Goal: Task Accomplishment & Management: Manage account settings

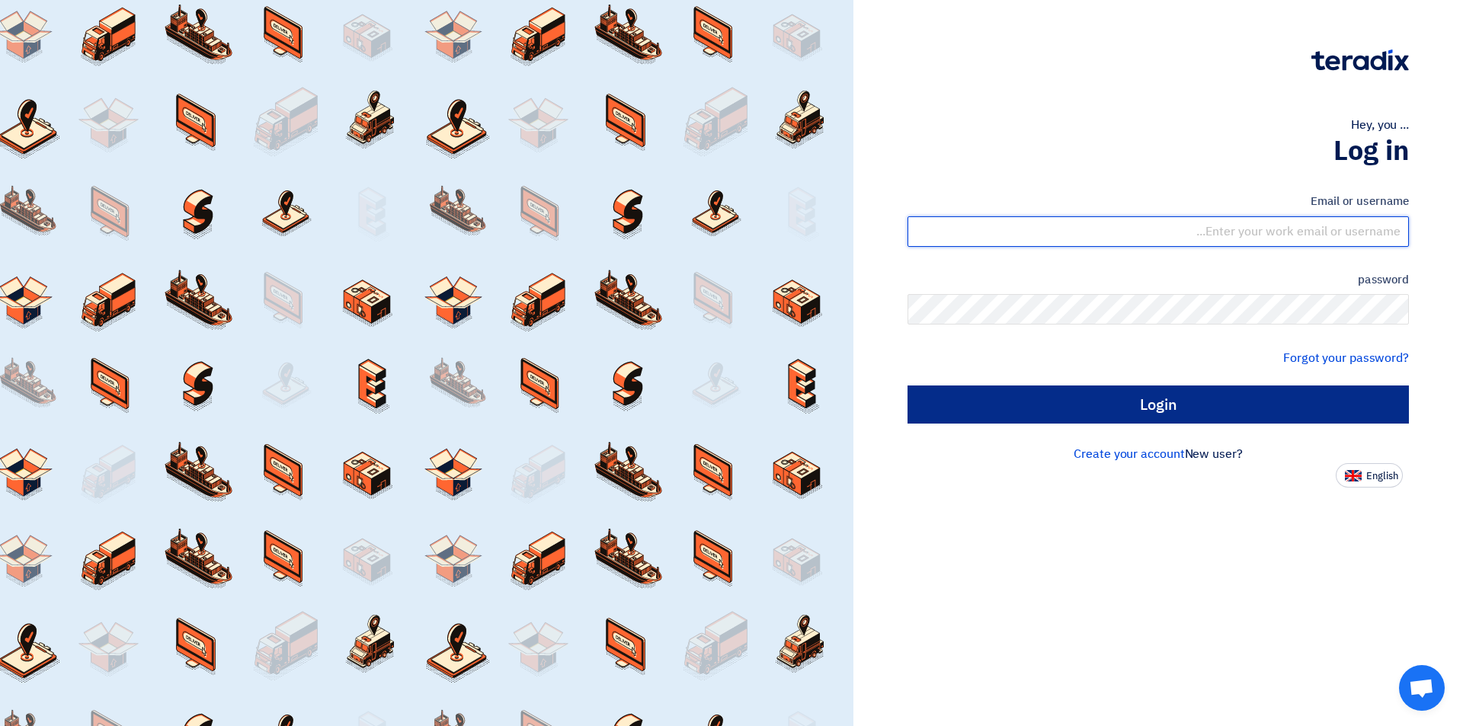
type input "sales@tareeqalkhair.com"
click at [1138, 417] on input "Login" at bounding box center [1157, 405] width 501 height 38
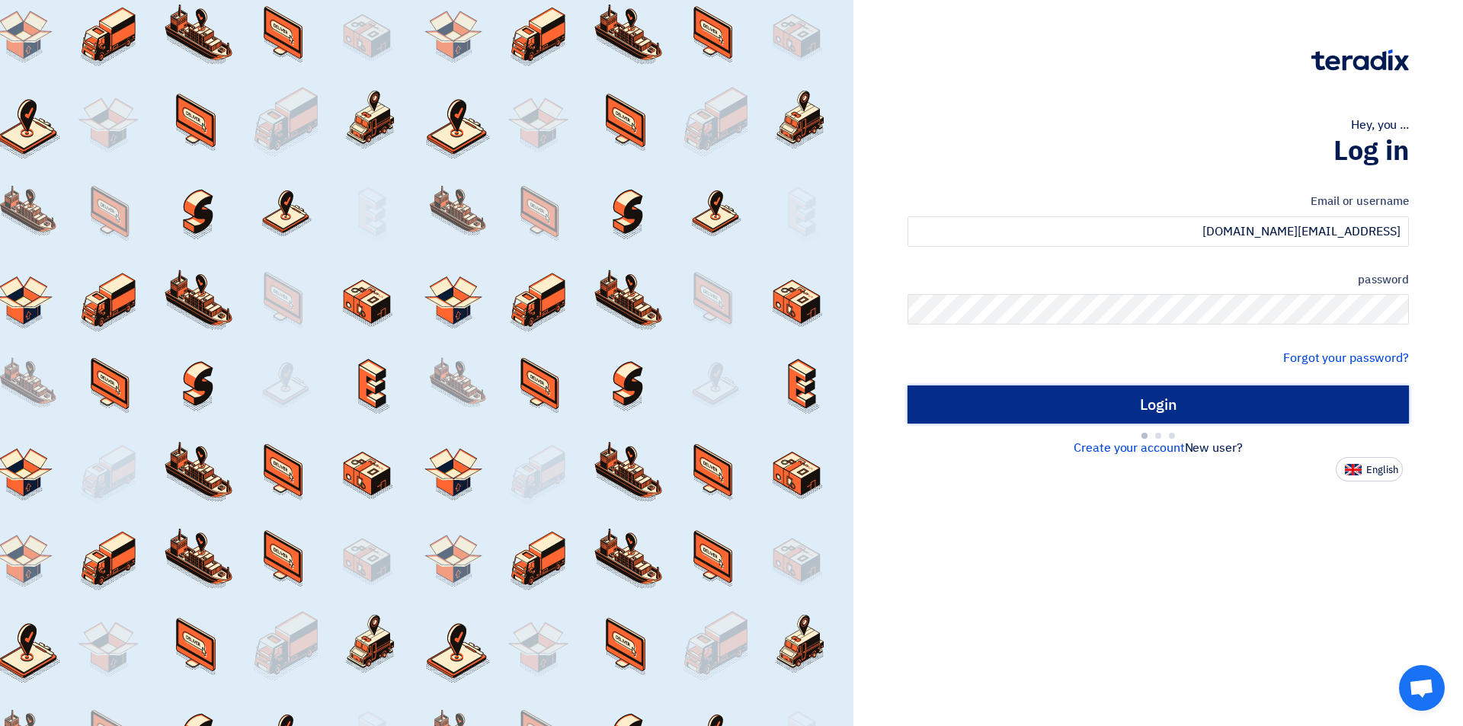
type input "Sign in"
